Goal: Transaction & Acquisition: Purchase product/service

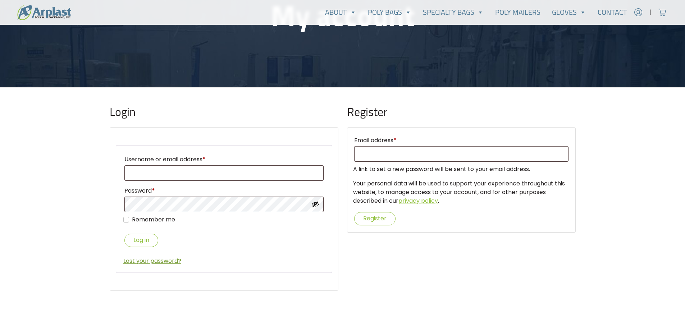
scroll to position [108, 0]
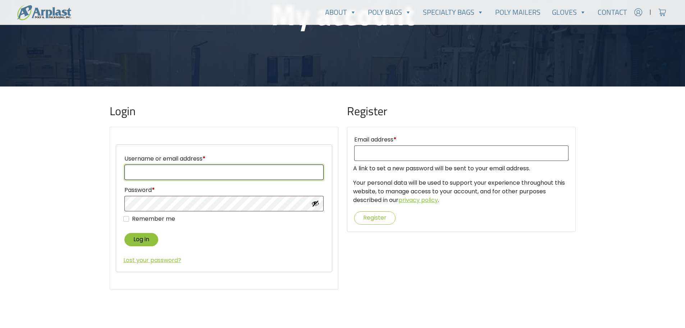
type input "yerusha@alluregemsllc.com"
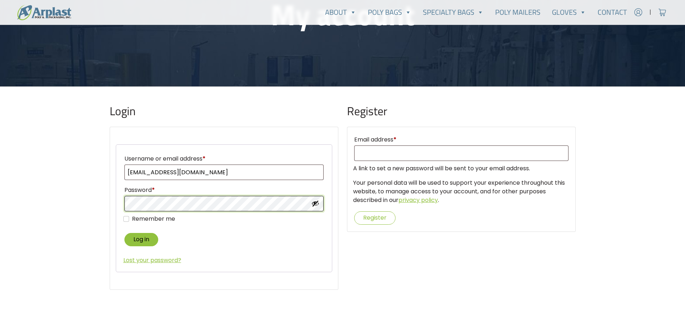
type input "yerusha@alluregemsllc.com"
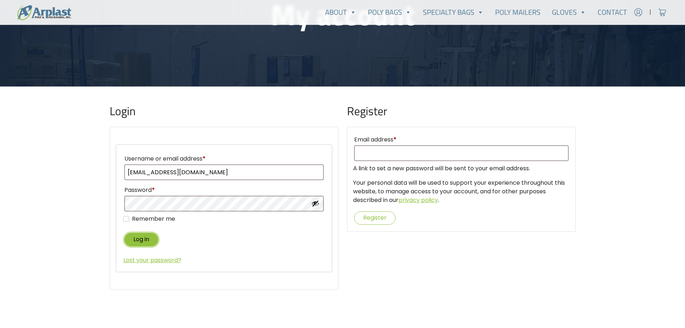
click at [150, 237] on button "Log in" at bounding box center [141, 239] width 34 height 13
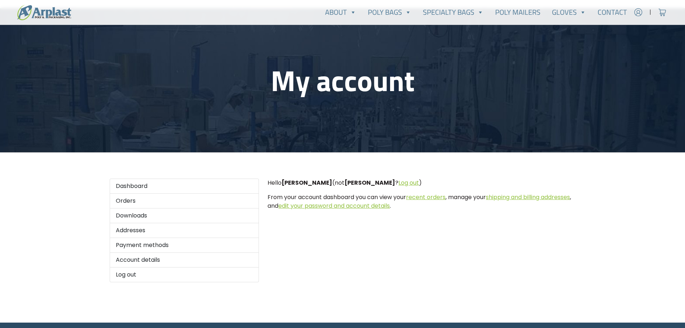
scroll to position [108, 0]
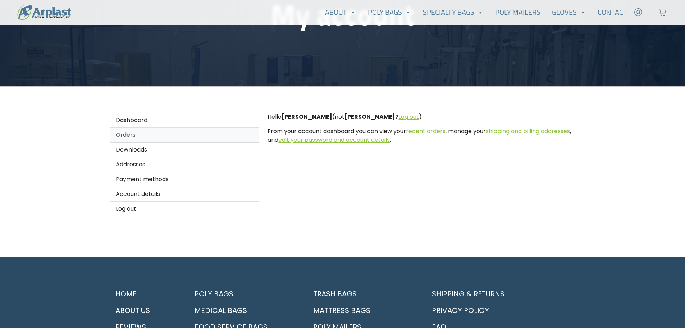
click at [127, 132] on link "Orders" at bounding box center [185, 135] width 150 height 15
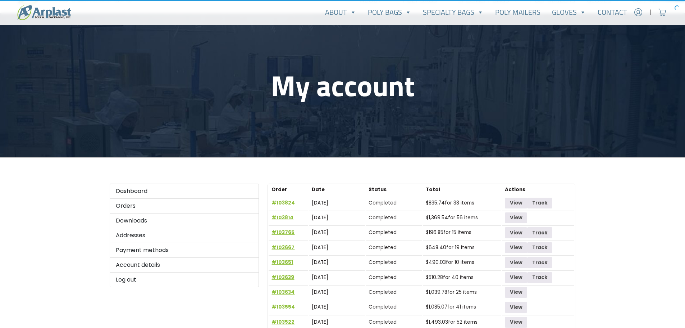
scroll to position [72, 0]
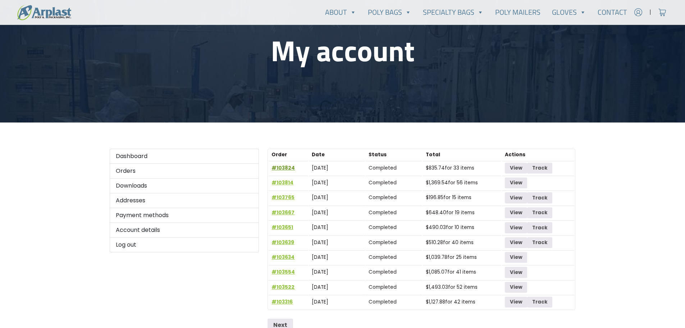
click at [287, 167] on link "#103824" at bounding box center [282, 167] width 23 height 7
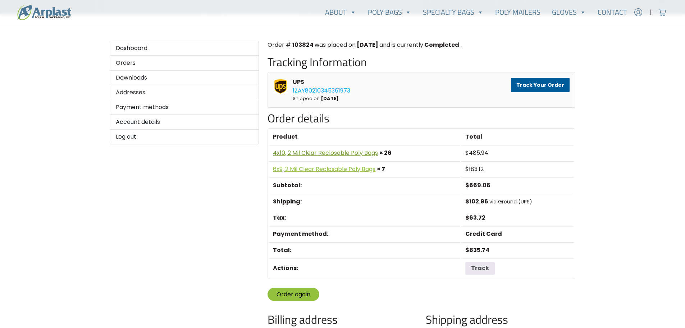
click at [360, 152] on link "4x10, 2 Mil Clear Reclosable Poly Bags" at bounding box center [325, 152] width 105 height 8
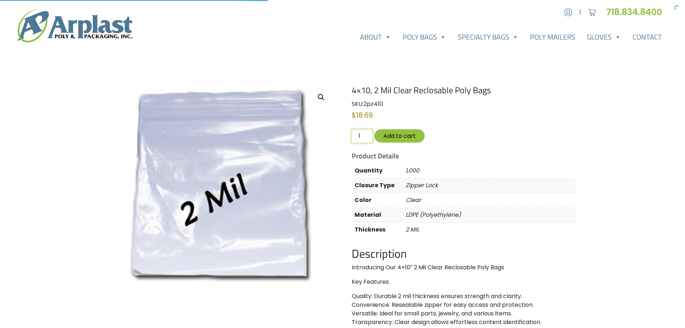
click at [365, 141] on input "1" at bounding box center [362, 136] width 21 height 14
drag, startPoint x: 365, startPoint y: 141, endPoint x: 351, endPoint y: 140, distance: 14.5
click at [351, 140] on div "4×10, 2 Mil Clear Reclosable Poly Bags SKU: 2pz410 Category: 2 Mil Clear Reclos…" at bounding box center [343, 334] width 466 height 499
type input "20"
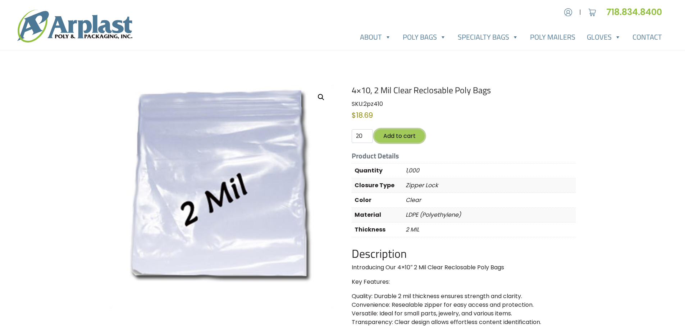
scroll to position [0, 0]
click at [396, 138] on button "Add to cart" at bounding box center [399, 135] width 50 height 13
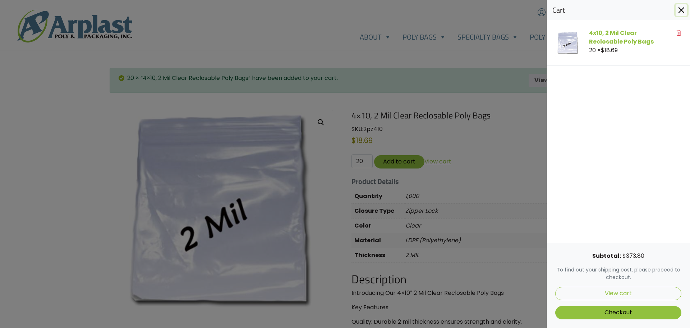
click at [679, 12] on button "Close" at bounding box center [682, 10] width 12 height 12
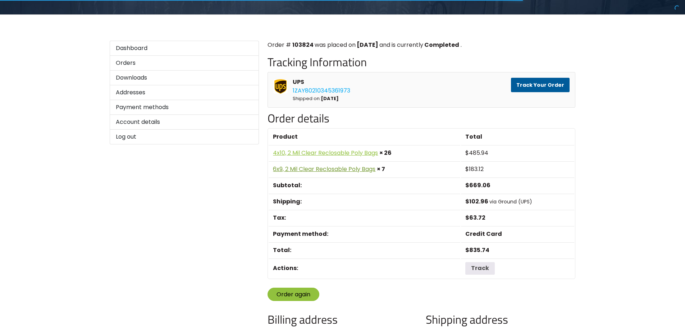
click at [298, 168] on link "6x9, 2 Mil Clear Reclosable Poly Bags" at bounding box center [324, 169] width 102 height 8
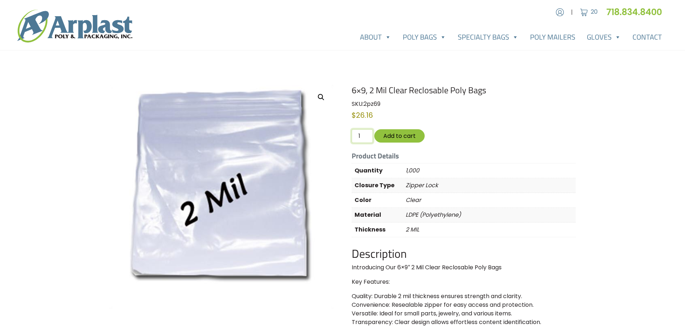
click at [360, 132] on input "1" at bounding box center [362, 136] width 21 height 14
drag, startPoint x: 361, startPoint y: 133, endPoint x: 346, endPoint y: 134, distance: 15.5
click at [346, 134] on div "6×9, 2 Mil Clear Reclosable Poly Bags SKU: 2pz69 Category: 2 Mil Clear Reclosab…" at bounding box center [343, 334] width 466 height 499
type input "10"
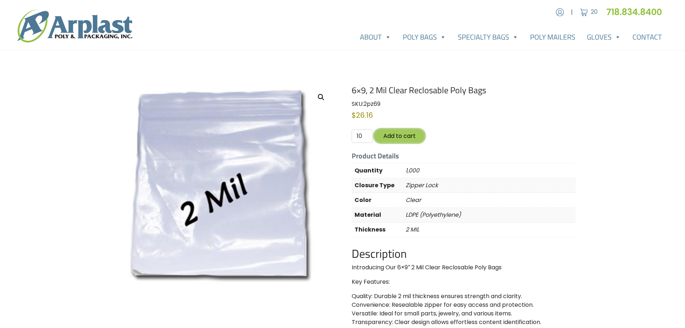
click at [394, 138] on button "Add to cart" at bounding box center [399, 135] width 50 height 13
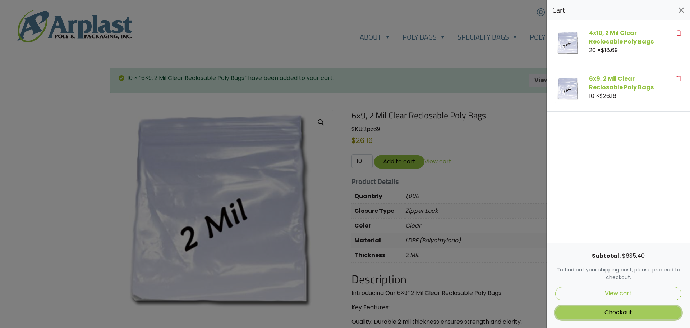
click at [612, 312] on link "Checkout" at bounding box center [618, 312] width 126 height 13
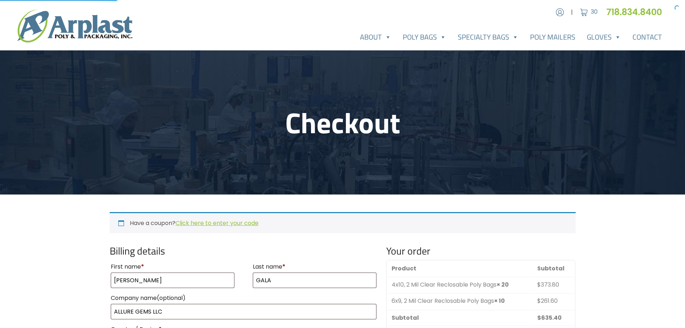
select select "NY"
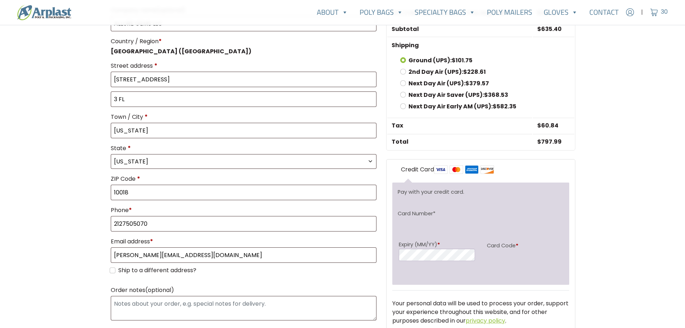
scroll to position [324, 0]
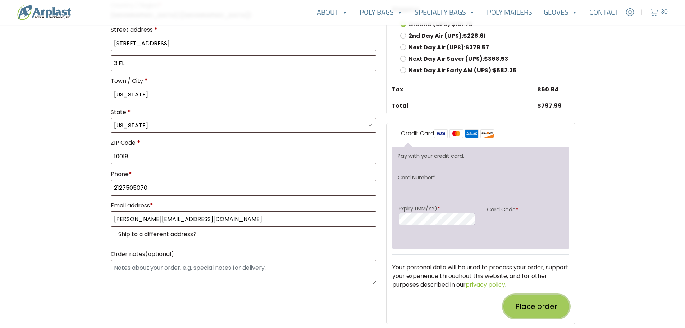
click at [530, 304] on button "Place order" at bounding box center [536, 305] width 66 height 23
